Goal: Task Accomplishment & Management: Complete application form

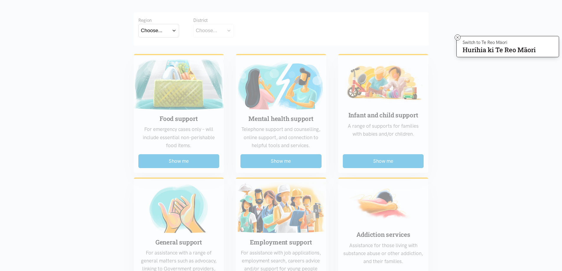
scroll to position [118, 0]
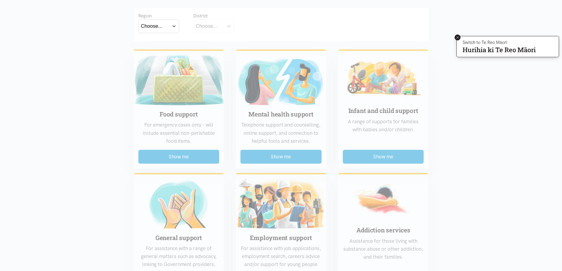
click at [457, 38] on icon at bounding box center [458, 37] width 2 height 2
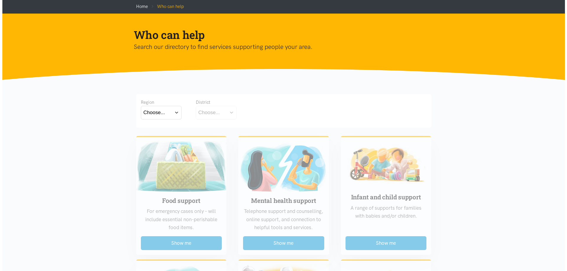
scroll to position [0, 0]
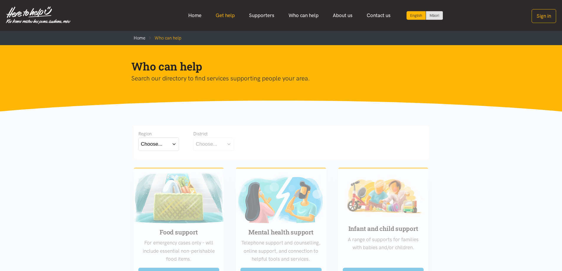
click at [225, 16] on link "Get help" at bounding box center [225, 15] width 33 height 13
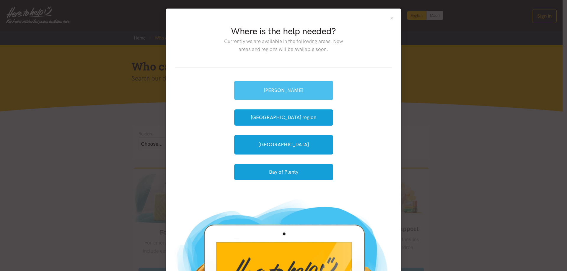
click at [291, 91] on link "[PERSON_NAME]" at bounding box center [283, 90] width 99 height 19
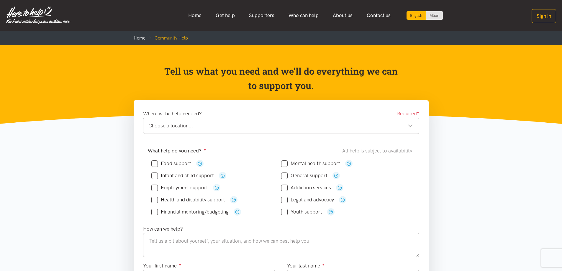
click at [251, 125] on div "Choose a location..." at bounding box center [280, 126] width 265 height 8
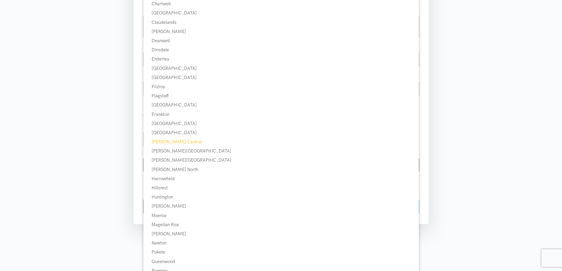
scroll to position [295, 0]
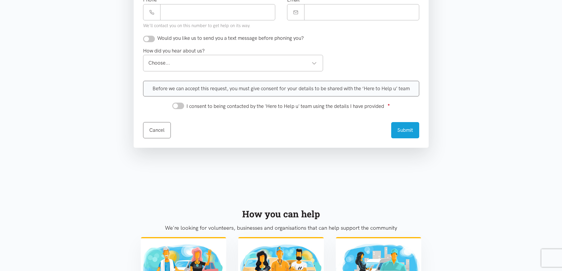
click at [161, 213] on div "How you can help" at bounding box center [281, 214] width 281 height 14
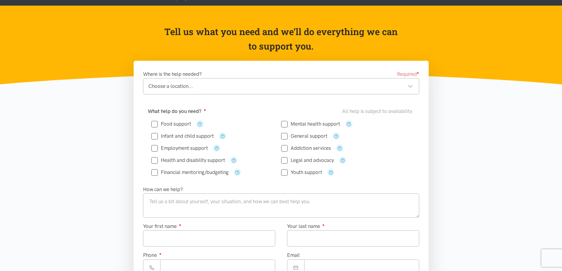
scroll to position [30, 0]
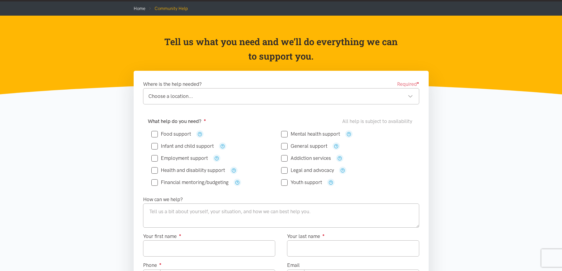
click at [212, 98] on div "Choose a location..." at bounding box center [280, 96] width 265 height 8
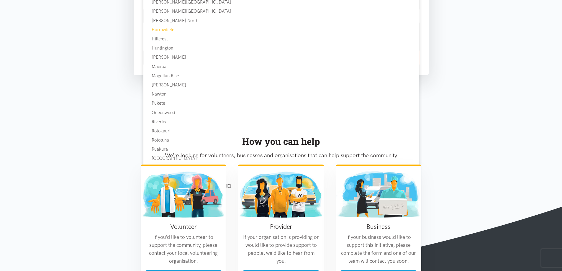
scroll to position [384, 0]
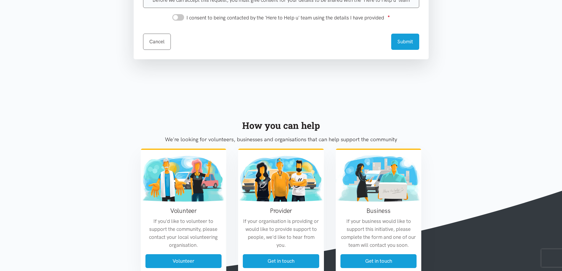
click at [155, 123] on div "How you can help" at bounding box center [281, 125] width 281 height 14
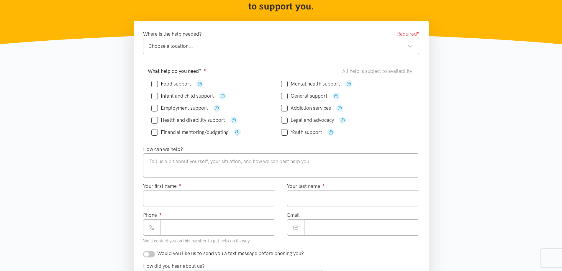
scroll to position [30, 0]
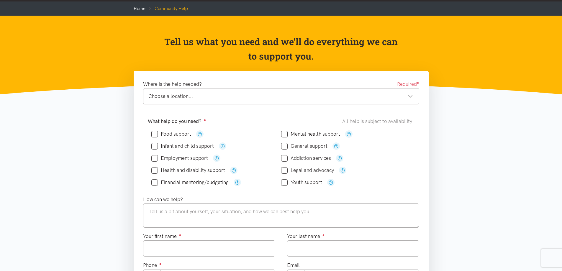
click at [408, 96] on div "Choose a location..." at bounding box center [280, 96] width 265 height 8
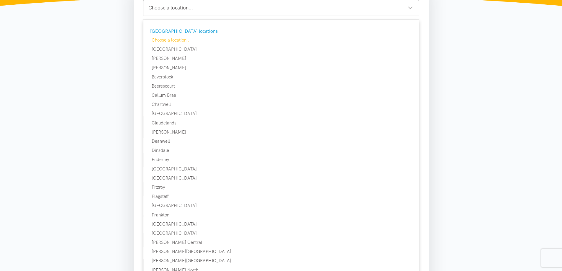
scroll to position [0, 0]
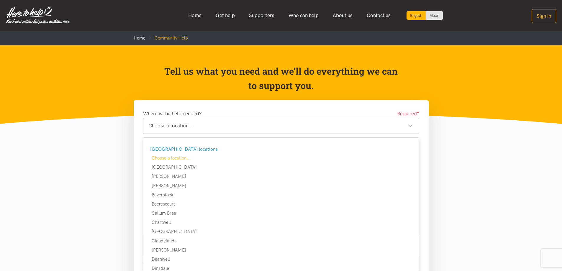
click at [156, 127] on div "Choose a location..." at bounding box center [280, 126] width 265 height 8
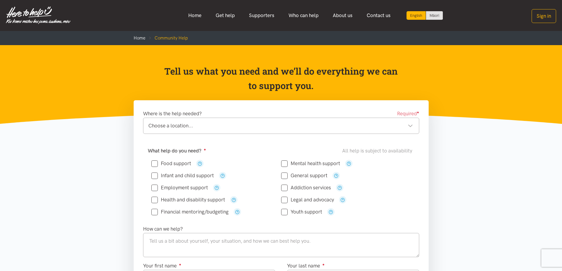
click at [154, 163] on input "Food support" at bounding box center [171, 163] width 40 height 5
checkbox input "true"
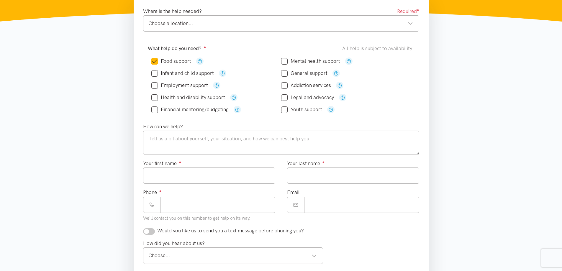
scroll to position [118, 0]
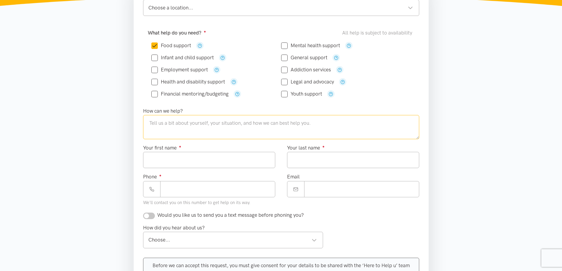
click at [151, 124] on textarea at bounding box center [281, 127] width 276 height 24
type textarea "I am a pensioner and need help with food."
click at [160, 161] on input "Your first name ●" at bounding box center [209, 160] width 132 height 16
type input "****"
type input "***"
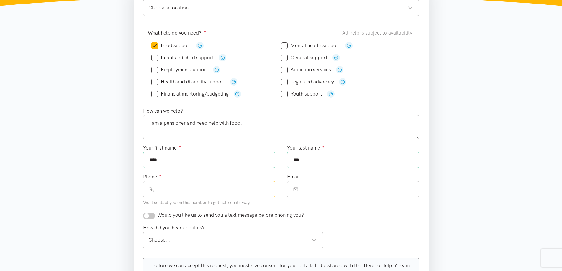
click at [171, 186] on input "Phone ●" at bounding box center [217, 189] width 115 height 16
type input "**********"
click at [312, 190] on input "Email" at bounding box center [361, 189] width 115 height 16
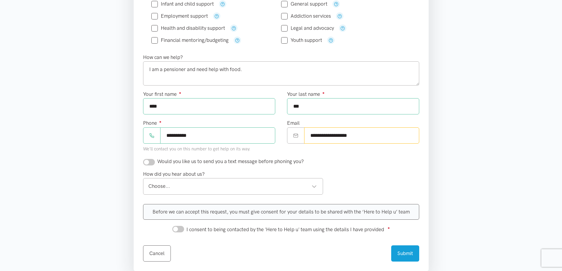
scroll to position [177, 0]
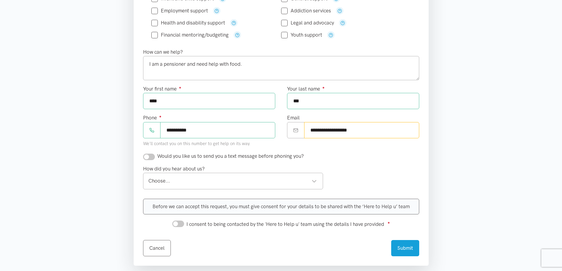
type input "**********"
click at [145, 158] on input "checkbox" at bounding box center [149, 157] width 12 height 6
checkbox input "true"
click at [154, 181] on div "Choose..." at bounding box center [232, 181] width 169 height 8
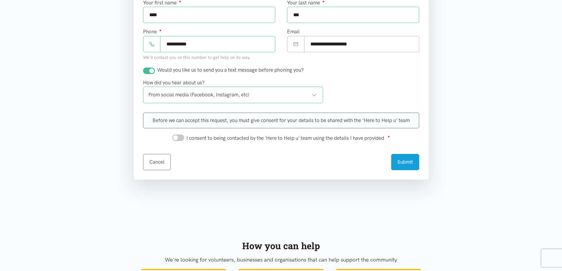
scroll to position [266, 0]
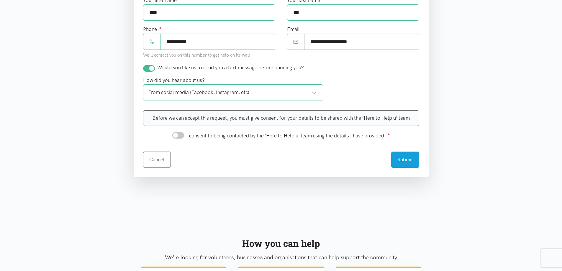
click at [176, 136] on input "I consent to being contacted by the 'Here to Help u' team using the details I h…" at bounding box center [178, 135] width 12 height 6
checkbox input "true"
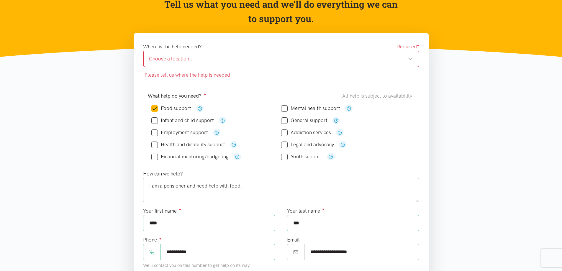
scroll to position [0, 0]
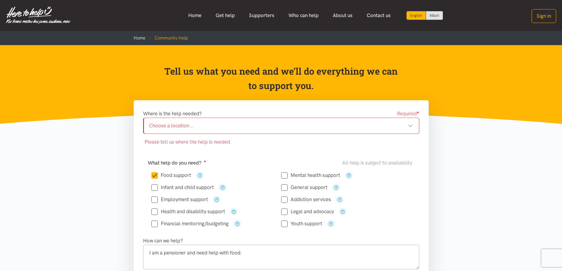
click at [181, 125] on div "Choose a location..." at bounding box center [281, 126] width 264 height 8
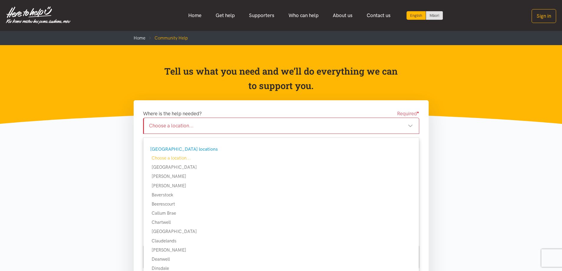
click at [170, 148] on div "[GEOGRAPHIC_DATA] locations" at bounding box center [280, 150] width 261 height 8
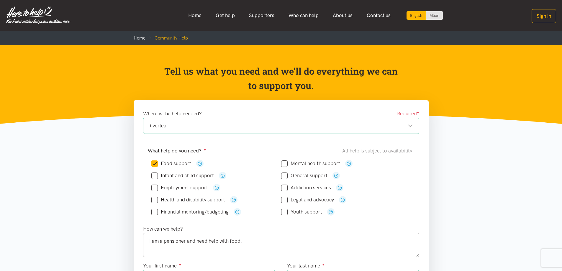
click at [178, 125] on div "Riverlea" at bounding box center [280, 126] width 265 height 8
